Goal: Information Seeking & Learning: Learn about a topic

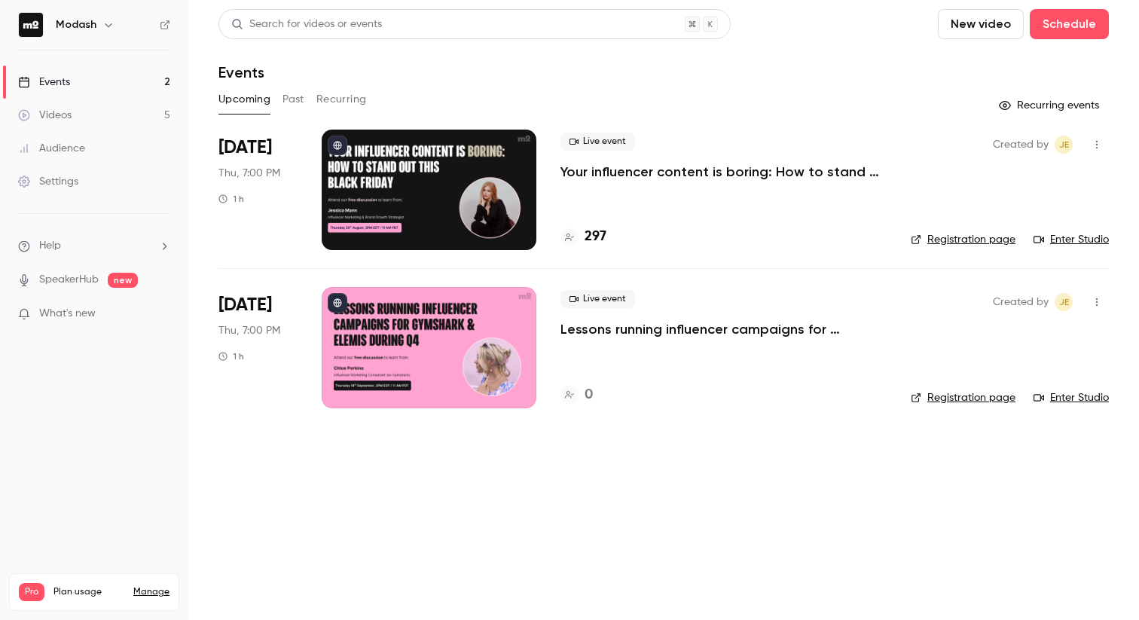
click at [672, 338] on div "Live event Lessons running influencer campaigns for Gymshark & Elemis during Q4…" at bounding box center [723, 347] width 326 height 121
click at [668, 334] on p "Lessons running influencer campaigns for Gymshark & Elemis during Q4" at bounding box center [723, 329] width 326 height 18
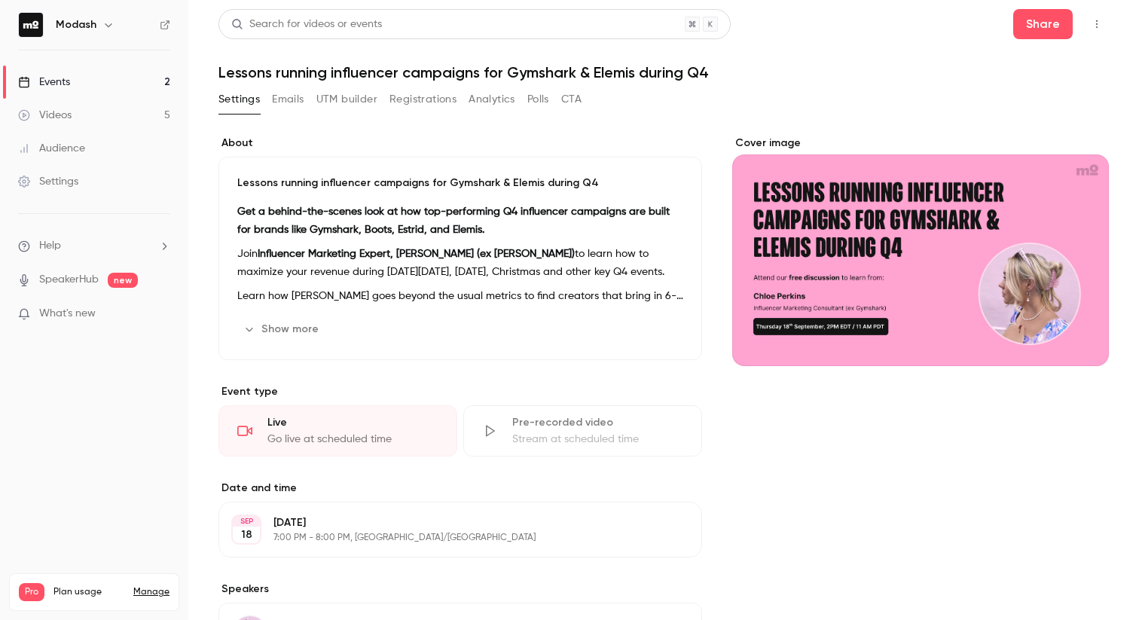
click at [338, 99] on button "UTM builder" at bounding box center [346, 99] width 61 height 24
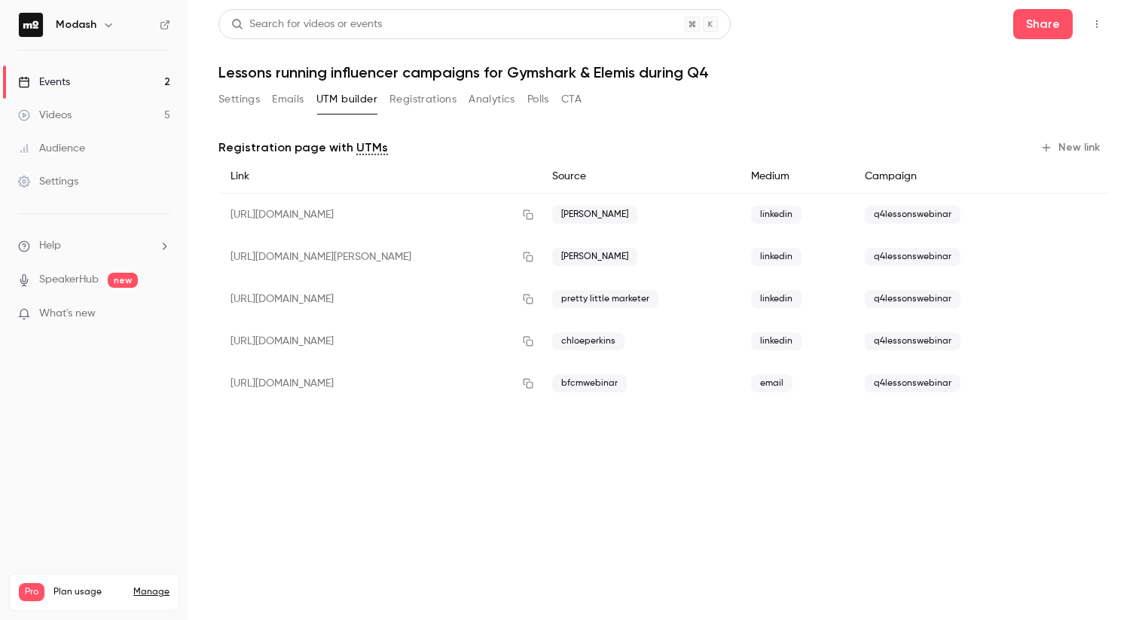
click at [65, 85] on div "Events" at bounding box center [44, 82] width 52 height 15
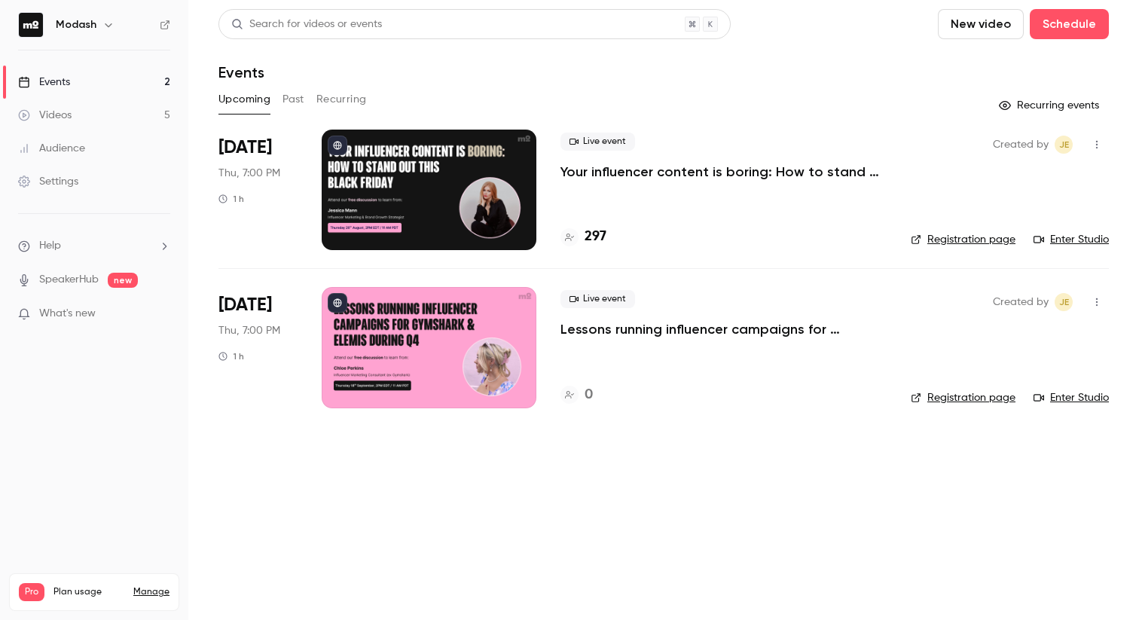
click at [676, 170] on p "Your influencer content is boring: How to stand out this [DATE][DATE]" at bounding box center [723, 172] width 326 height 18
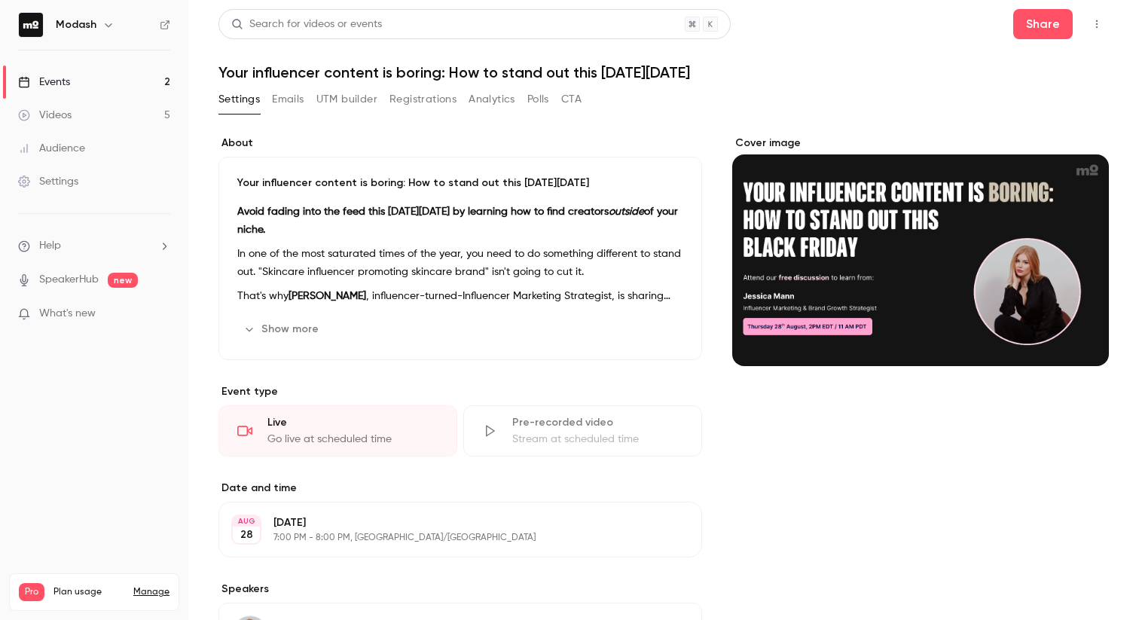
click at [427, 99] on button "Registrations" at bounding box center [422, 99] width 67 height 24
